Goal: Use online tool/utility: Utilize a website feature to perform a specific function

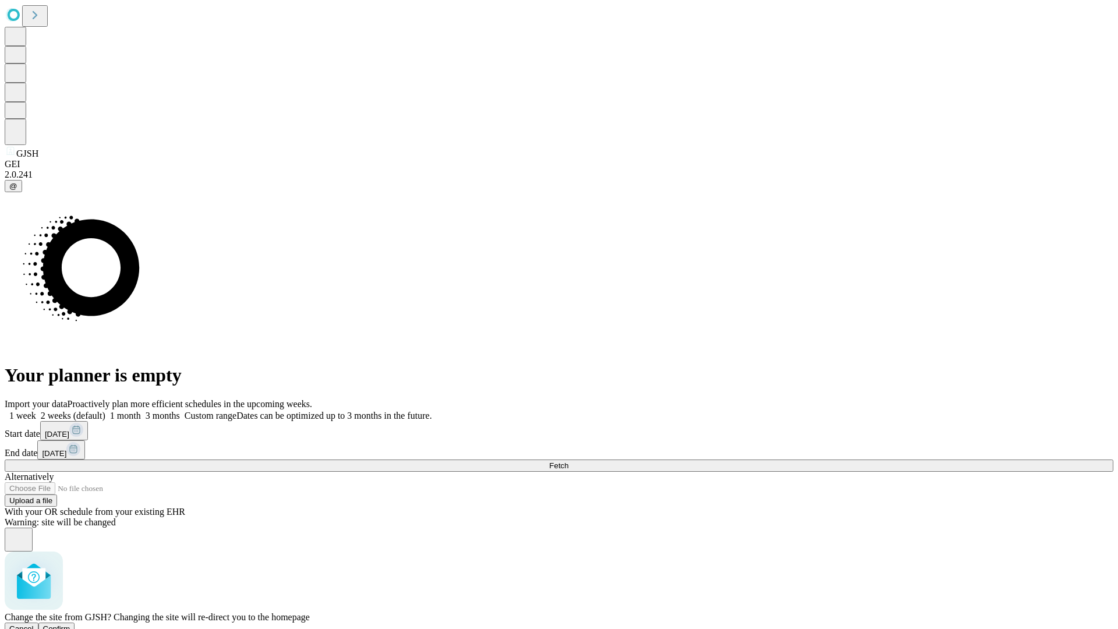
click at [70, 624] on span "Confirm" at bounding box center [56, 628] width 27 height 9
click at [141, 410] on label "1 month" at bounding box center [123, 415] width 36 height 10
click at [568, 461] on span "Fetch" at bounding box center [558, 465] width 19 height 9
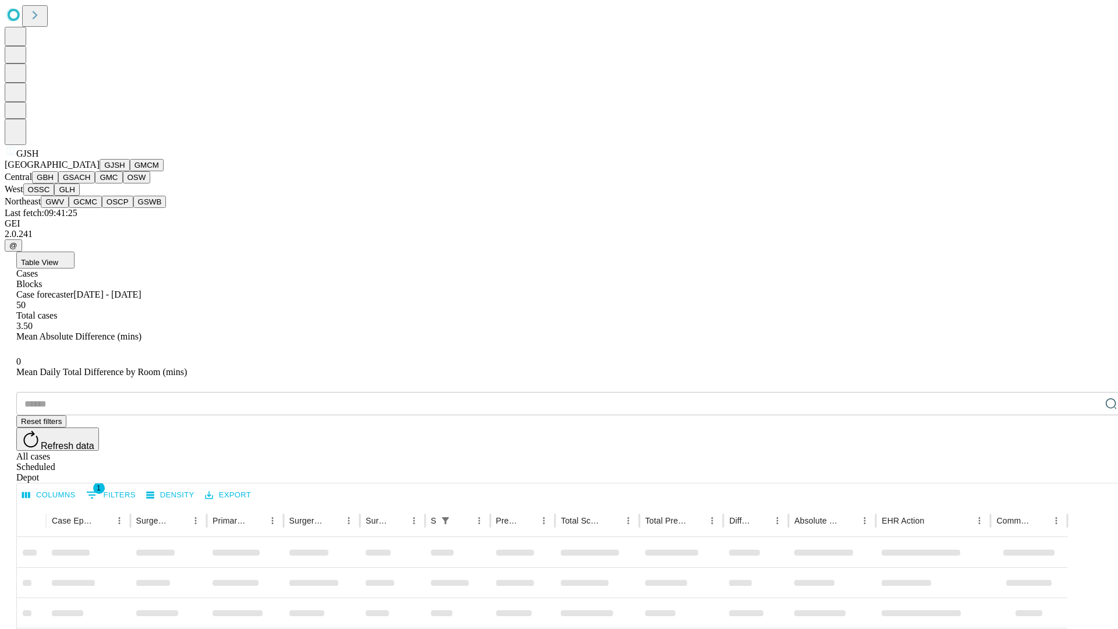
click at [130, 171] on button "GMCM" at bounding box center [147, 165] width 34 height 12
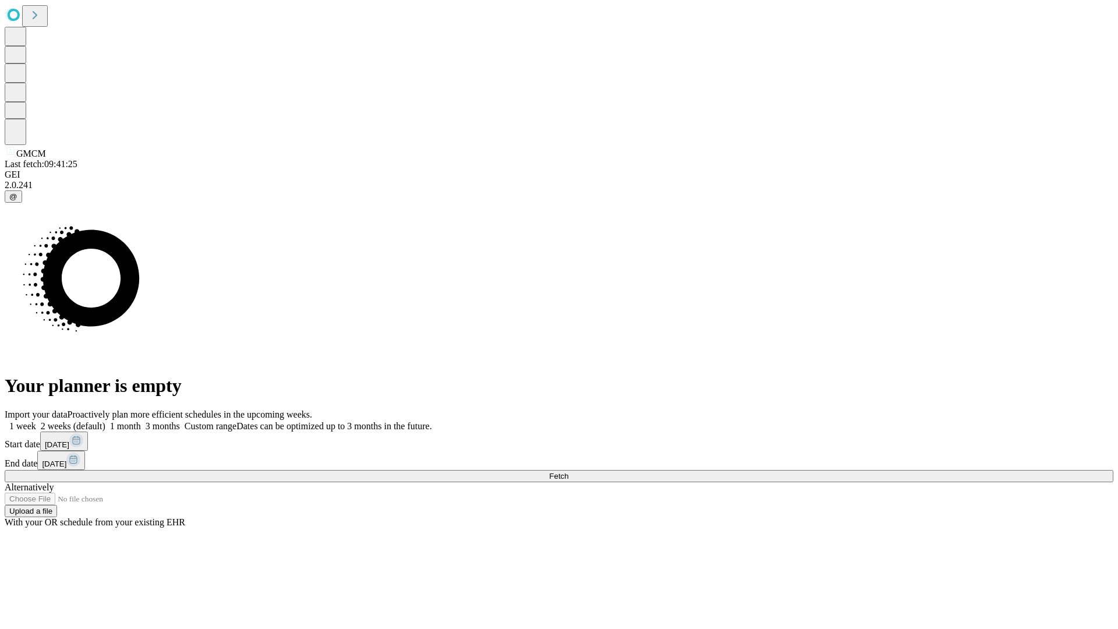
click at [141, 421] on label "1 month" at bounding box center [123, 426] width 36 height 10
click at [568, 472] on span "Fetch" at bounding box center [558, 476] width 19 height 9
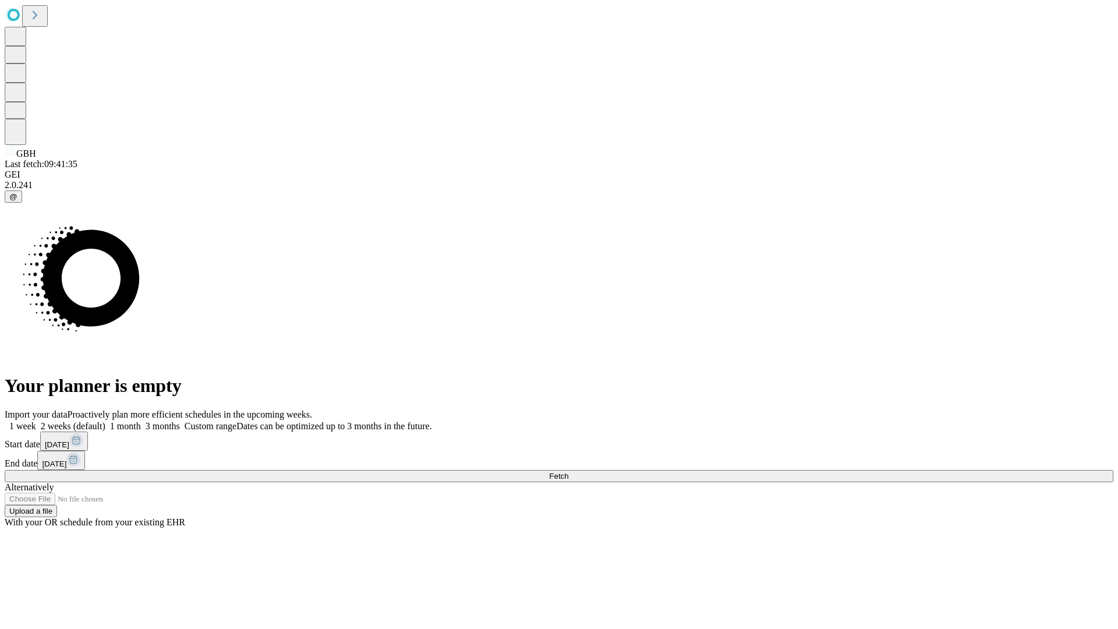
click at [141, 421] on label "1 month" at bounding box center [123, 426] width 36 height 10
click at [568, 472] on span "Fetch" at bounding box center [558, 476] width 19 height 9
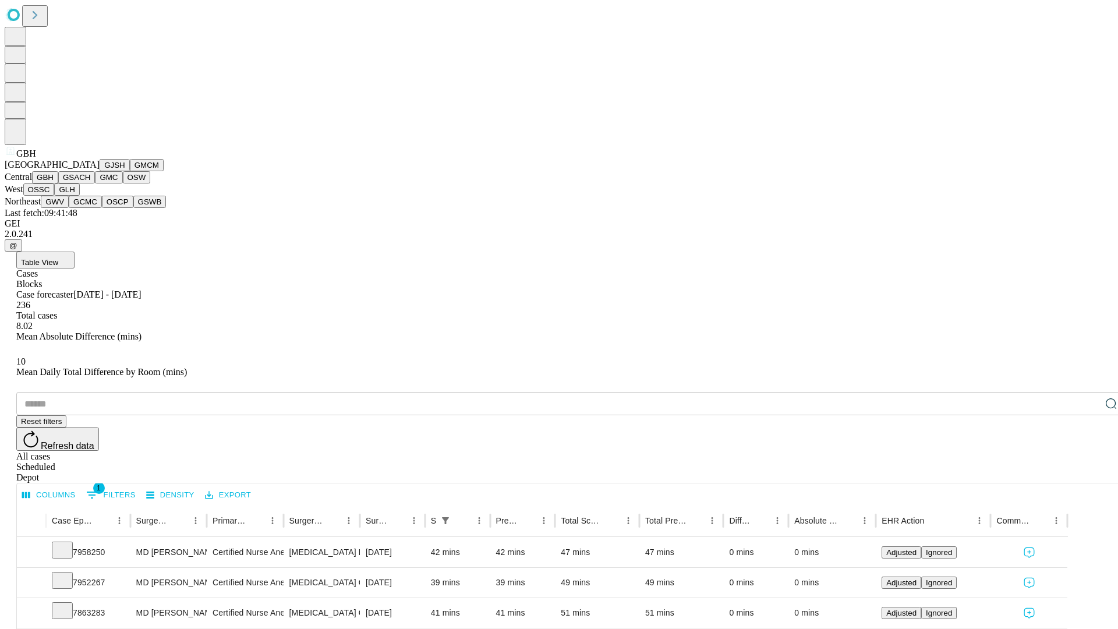
click at [90, 183] on button "GSACH" at bounding box center [76, 177] width 37 height 12
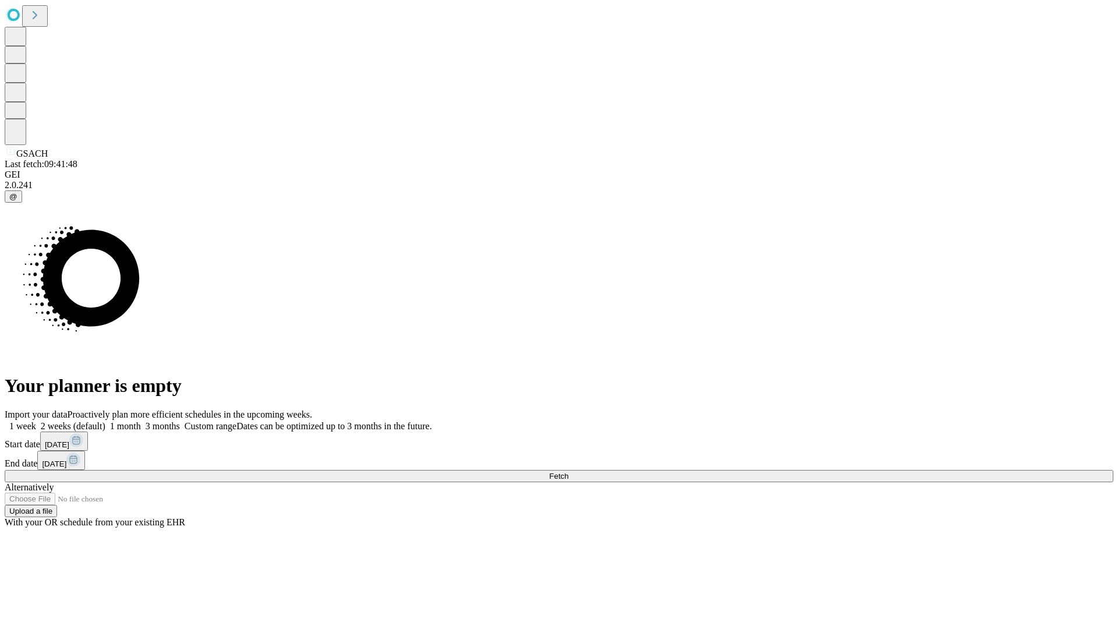
click at [141, 421] on label "1 month" at bounding box center [123, 426] width 36 height 10
click at [568, 472] on span "Fetch" at bounding box center [558, 476] width 19 height 9
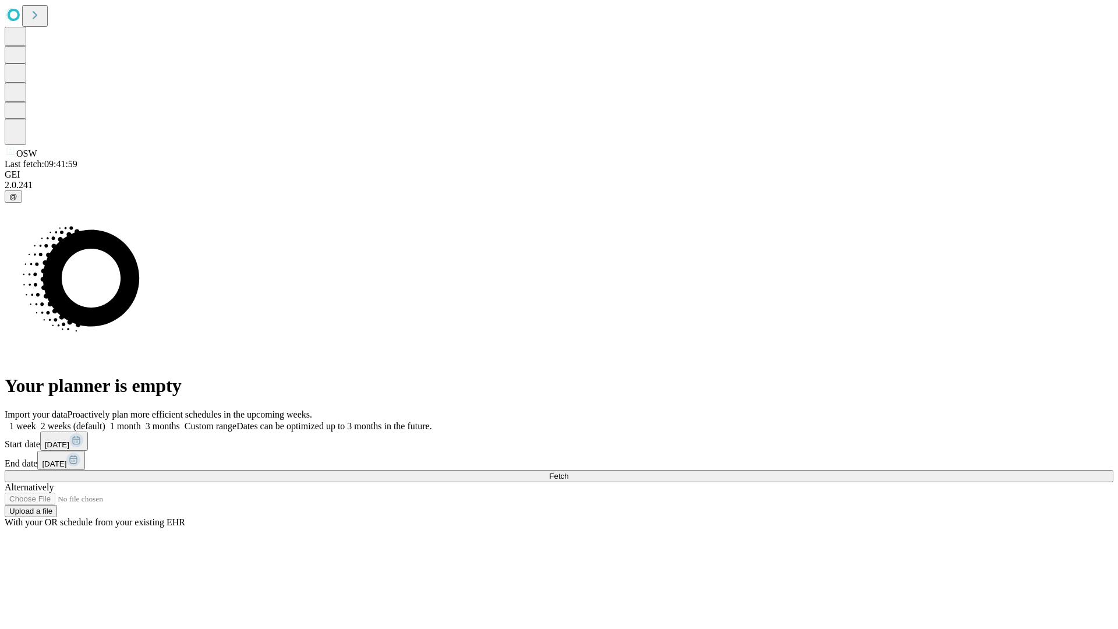
click at [141, 421] on label "1 month" at bounding box center [123, 426] width 36 height 10
click at [568, 472] on span "Fetch" at bounding box center [558, 476] width 19 height 9
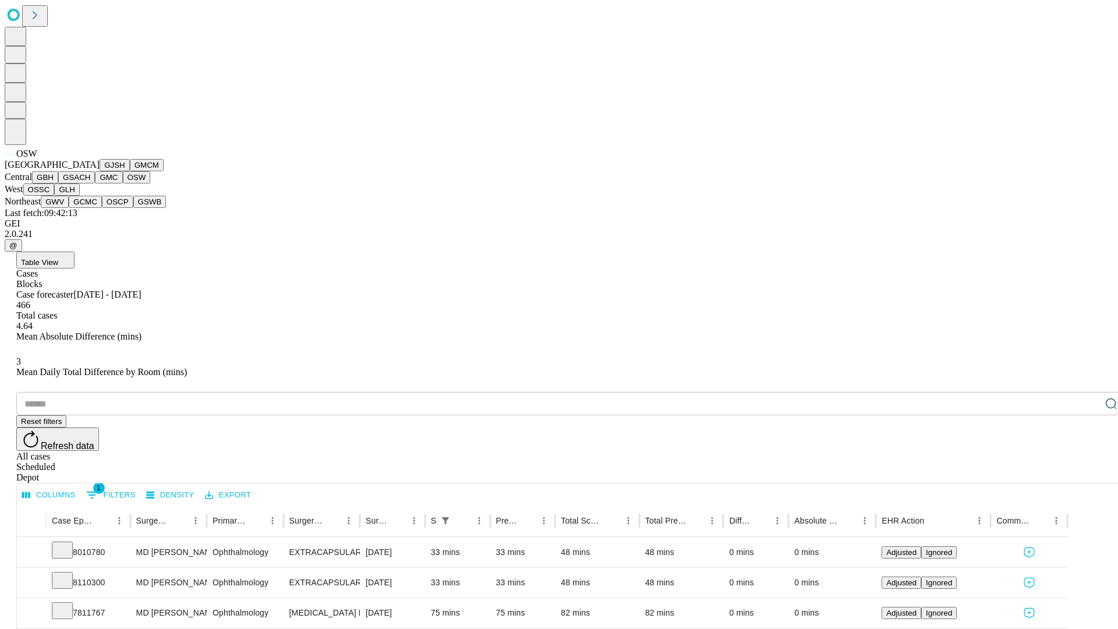
click at [55, 196] on button "OSSC" at bounding box center [38, 189] width 31 height 12
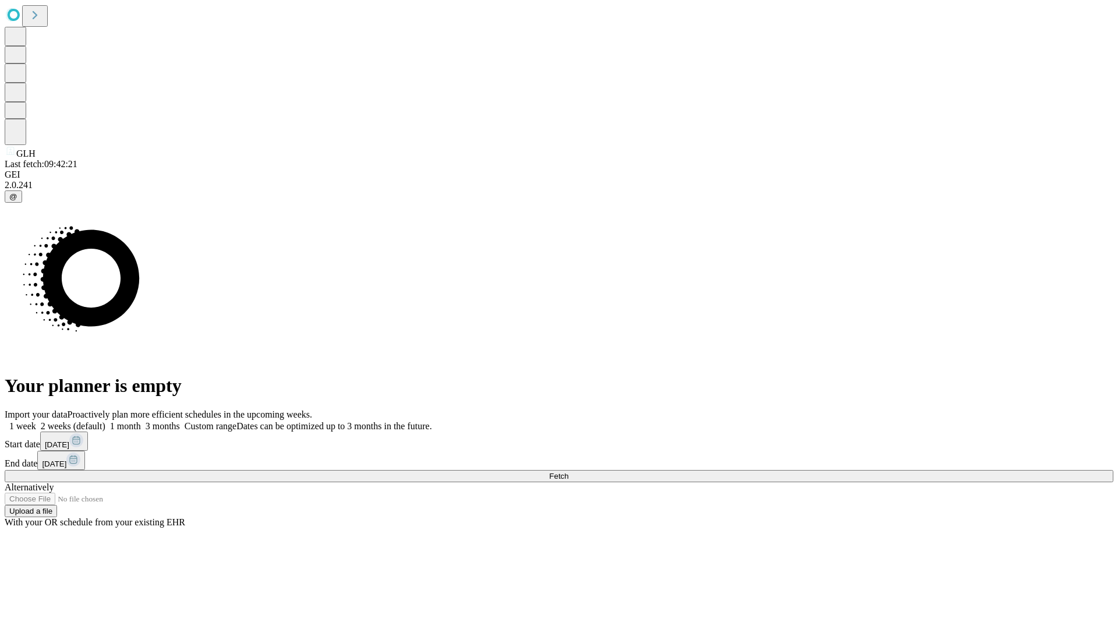
click at [141, 421] on label "1 month" at bounding box center [123, 426] width 36 height 10
click at [568, 472] on span "Fetch" at bounding box center [558, 476] width 19 height 9
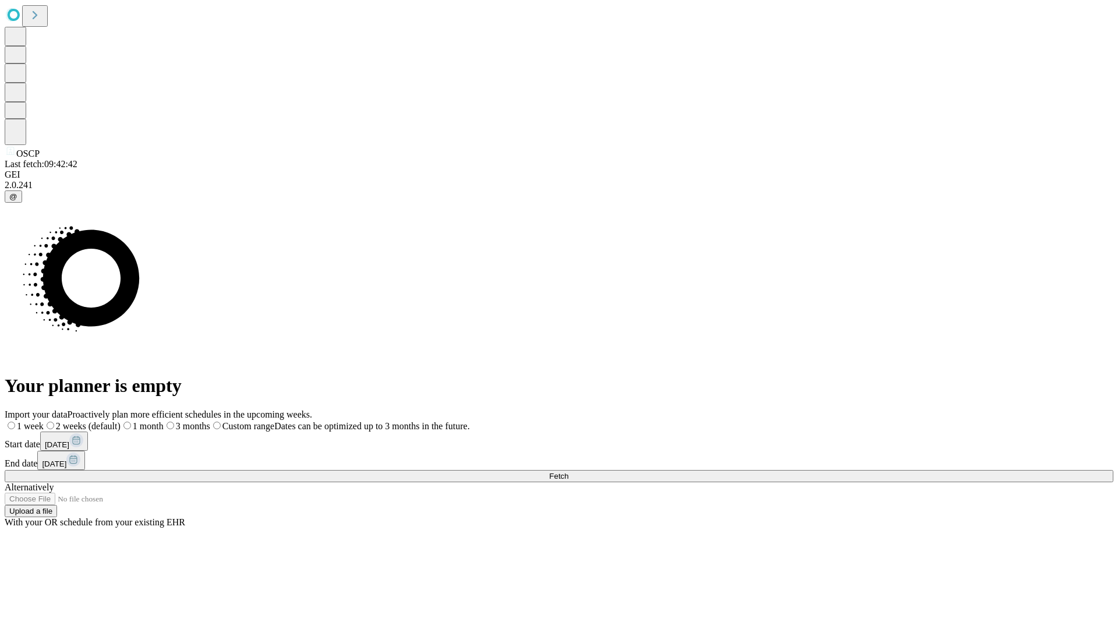
click at [164, 421] on label "1 month" at bounding box center [142, 426] width 43 height 10
click at [568, 472] on span "Fetch" at bounding box center [558, 476] width 19 height 9
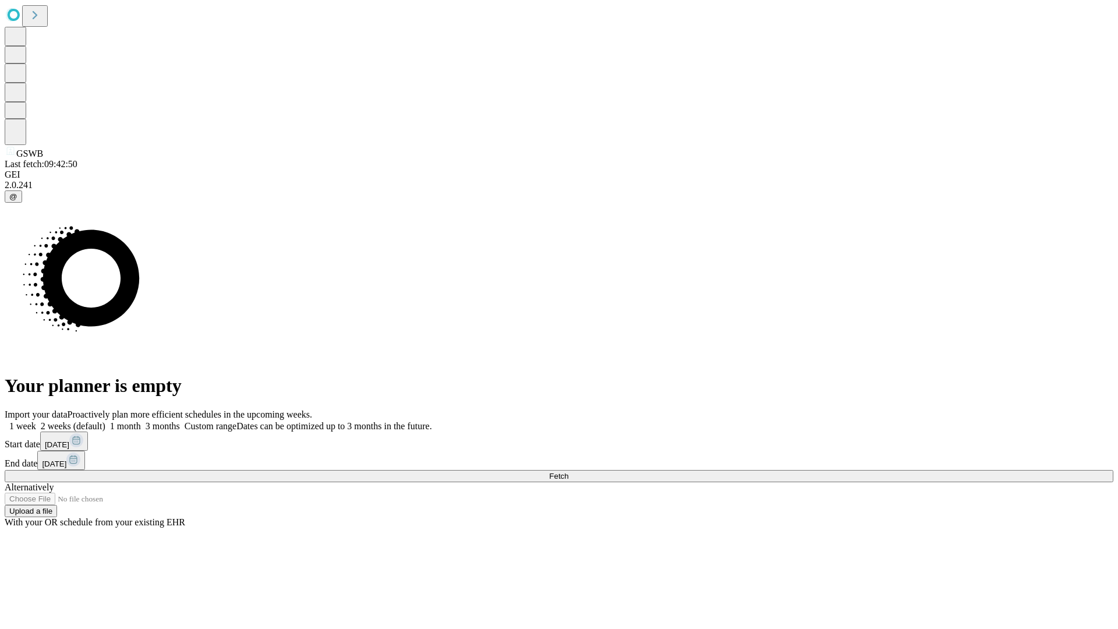
click at [141, 421] on label "1 month" at bounding box center [123, 426] width 36 height 10
click at [568, 472] on span "Fetch" at bounding box center [558, 476] width 19 height 9
